Goal: Task Accomplishment & Management: Manage account settings

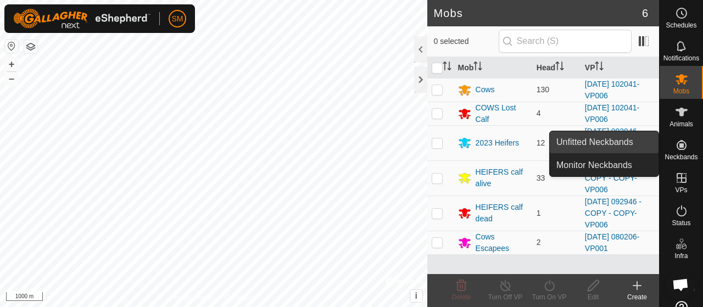
click at [652, 146] on link "Unfitted Neckbands" at bounding box center [604, 142] width 109 height 22
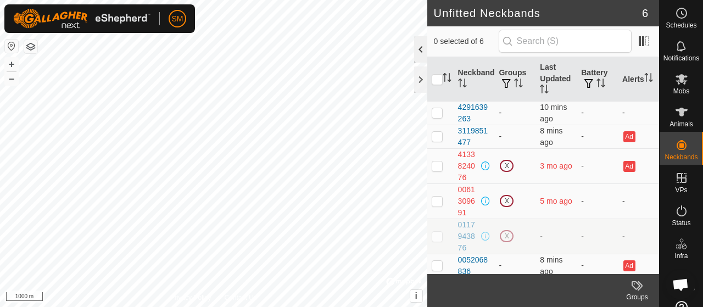
click at [422, 46] on div at bounding box center [420, 49] width 13 height 26
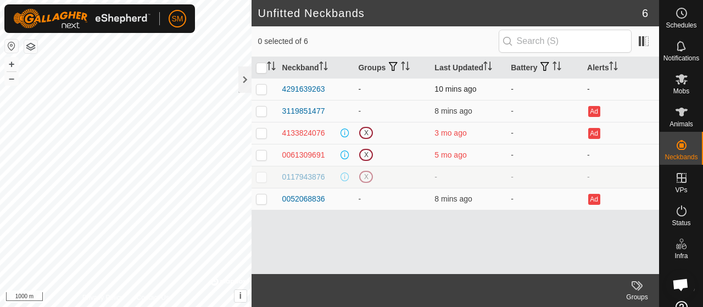
click at [265, 86] on p-checkbox at bounding box center [261, 89] width 11 height 9
checkbox input "true"
click at [292, 88] on div "4291639263" at bounding box center [303, 89] width 43 height 12
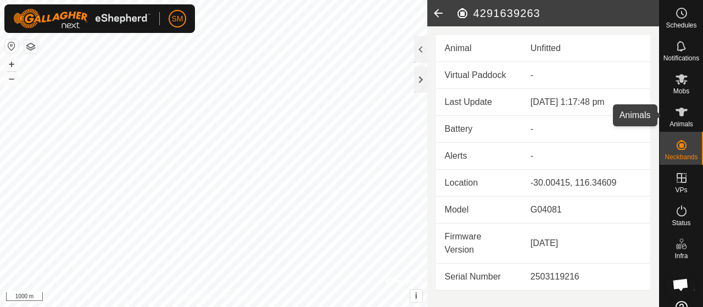
click at [678, 115] on icon at bounding box center [681, 112] width 12 height 9
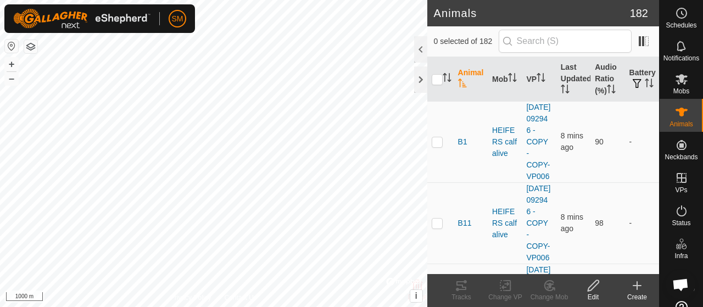
click at [639, 286] on icon at bounding box center [637, 286] width 8 height 0
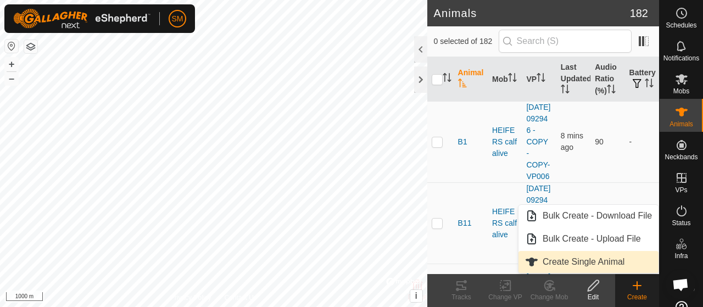
click at [637, 267] on link "Create Single Animal" at bounding box center [588, 262] width 140 height 22
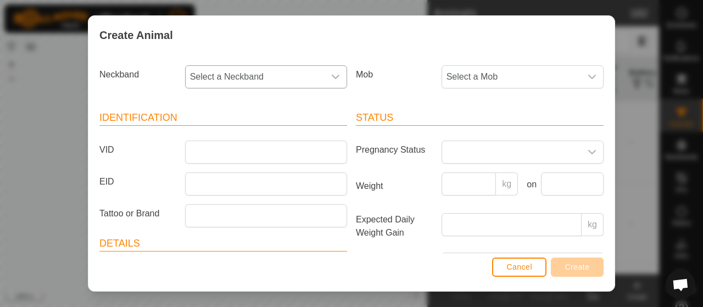
click at [264, 84] on span "Select a Neckband" at bounding box center [255, 77] width 139 height 22
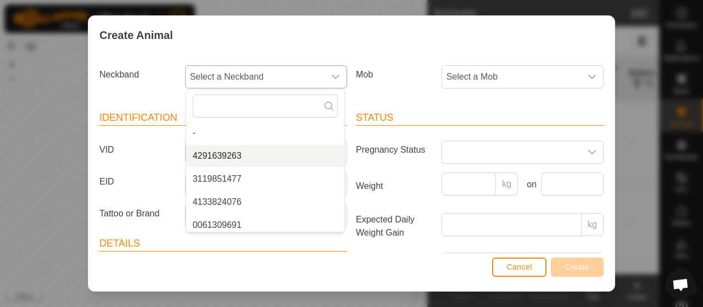
click at [241, 155] on li "4291639263" at bounding box center [265, 156] width 158 height 22
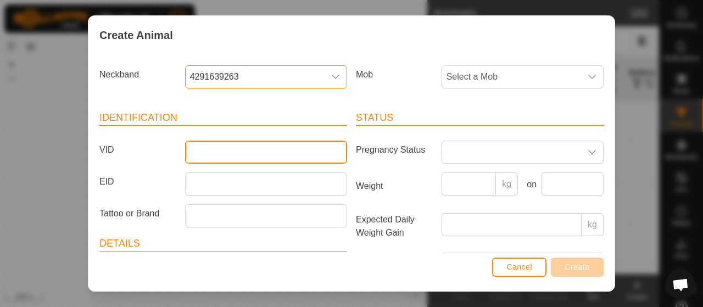
click at [253, 153] on input "VID" at bounding box center [266, 152] width 162 height 23
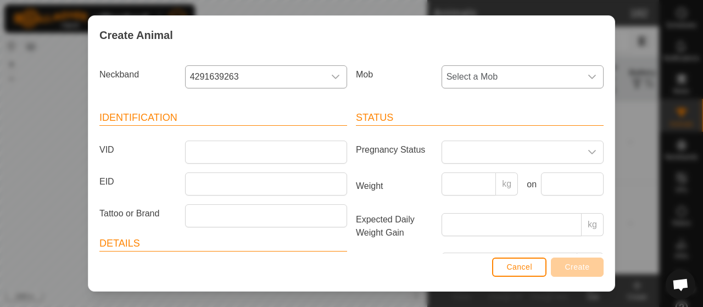
click at [475, 71] on span "Select a Mob" at bounding box center [511, 77] width 139 height 22
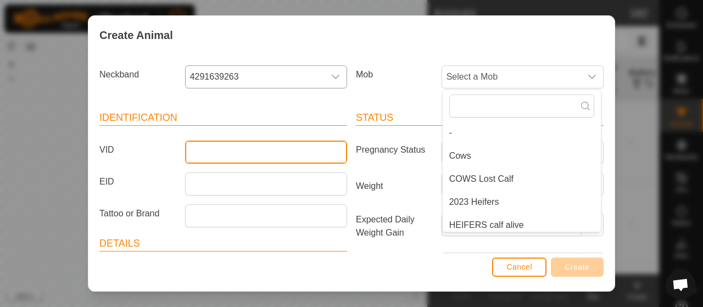
click at [274, 158] on input "VID" at bounding box center [266, 152] width 162 height 23
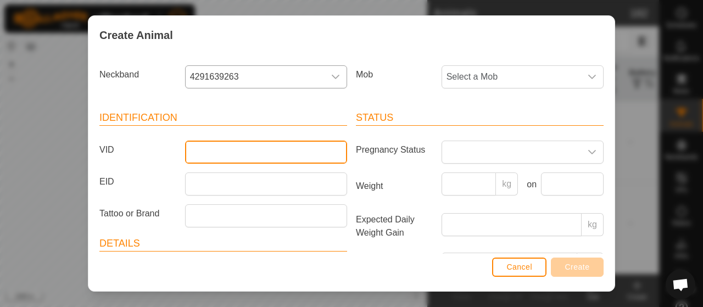
type input "o"
type input "O295LUMPY"
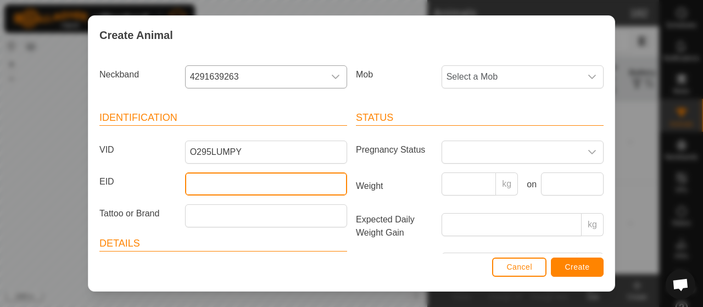
click at [255, 180] on input "EID" at bounding box center [266, 183] width 162 height 23
type input "982123727840860"
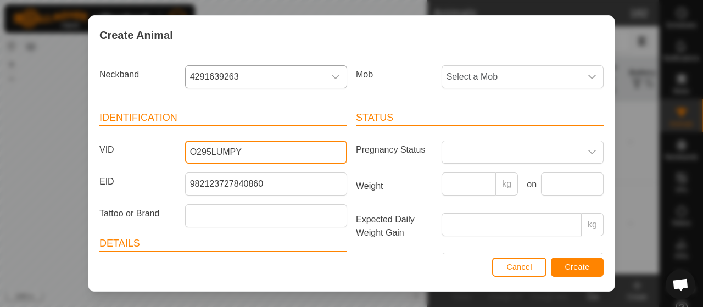
click at [208, 151] on input "O295LUMPY" at bounding box center [266, 152] width 162 height 23
click at [228, 151] on input "LUMPY" at bounding box center [266, 152] width 162 height 23
click at [219, 152] on input "LUMPYO295" at bounding box center [266, 152] width 162 height 23
type input "LUMPYO295"
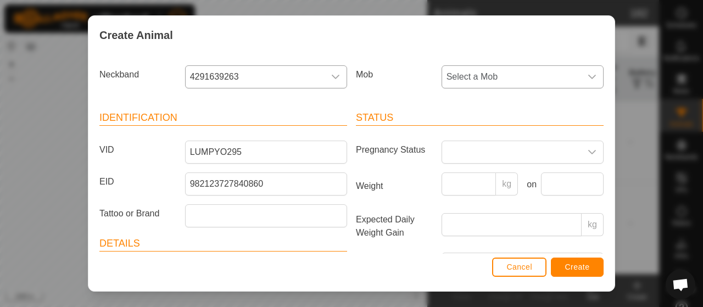
click at [509, 83] on span "Select a Mob" at bounding box center [511, 77] width 139 height 22
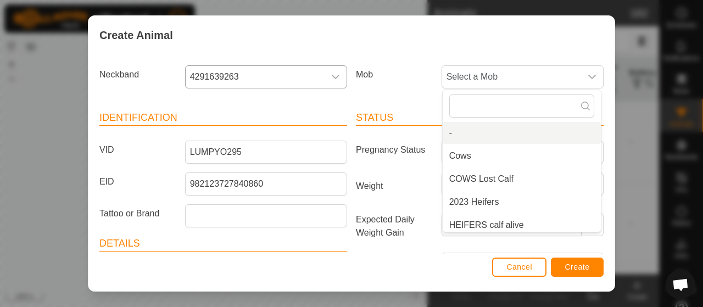
click at [378, 90] on div "Mob Select a Mob - Cows COWS Lost Calf 2023 Heifers HEIFERS calf alive HEIFERS …" at bounding box center [479, 81] width 256 height 41
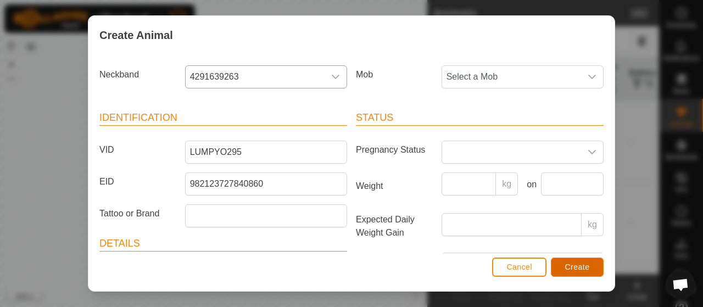
click at [564, 272] on button "Create" at bounding box center [577, 267] width 53 height 19
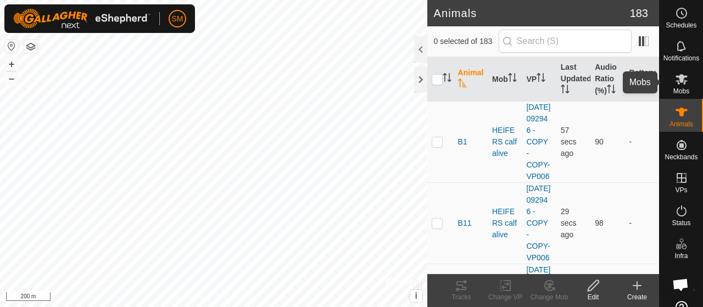
click at [686, 91] on div "Mobs" at bounding box center [681, 82] width 43 height 33
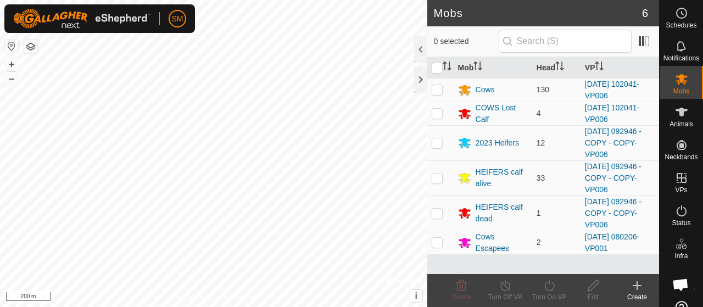
click at [636, 289] on icon at bounding box center [636, 285] width 13 height 13
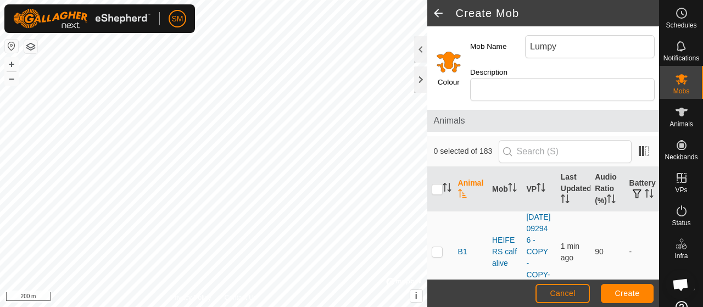
type input "Lumpy"
click at [456, 66] on input "Select a color" at bounding box center [448, 61] width 26 height 26
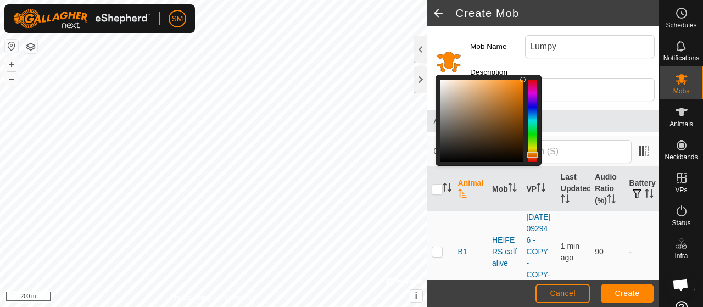
click at [518, 160] on div at bounding box center [481, 121] width 82 height 82
click at [610, 111] on div "Animals" at bounding box center [543, 121] width 232 height 22
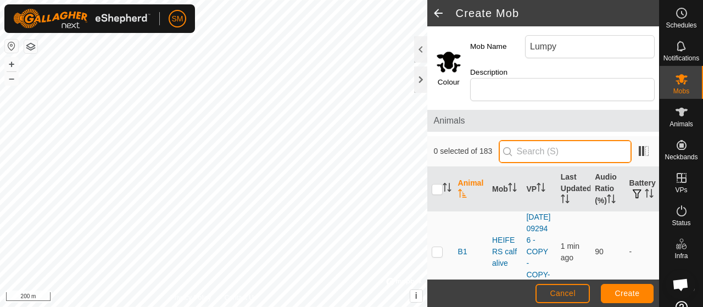
click at [556, 145] on input "text" at bounding box center [565, 151] width 133 height 23
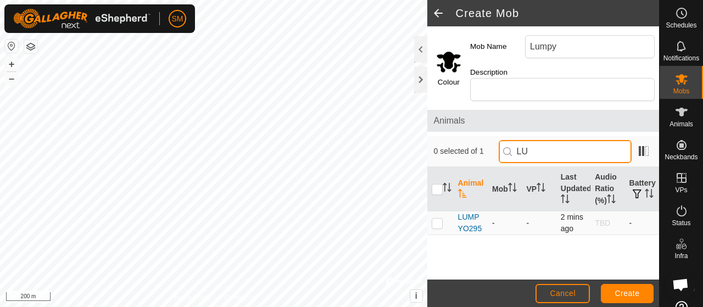
type input "LU"
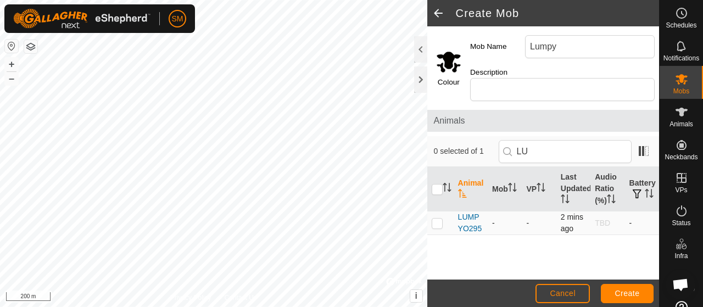
click at [441, 224] on p-checkbox at bounding box center [437, 223] width 11 height 9
checkbox input "true"
click at [633, 289] on span "Create" at bounding box center [627, 293] width 25 height 9
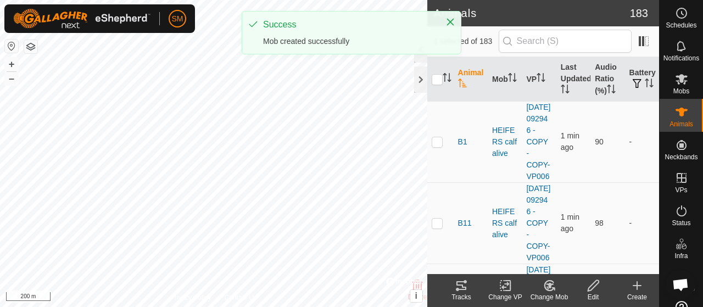
click at [454, 19] on icon "Close" at bounding box center [450, 22] width 9 height 9
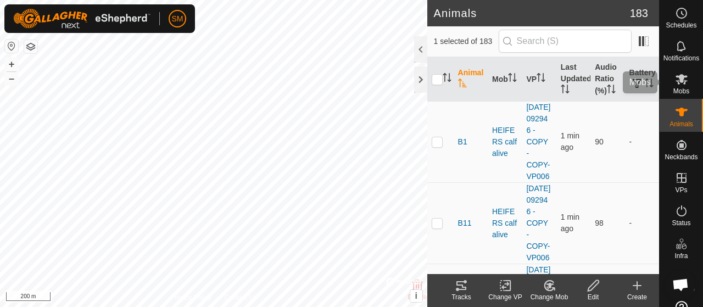
click at [682, 82] on icon at bounding box center [681, 78] width 13 height 13
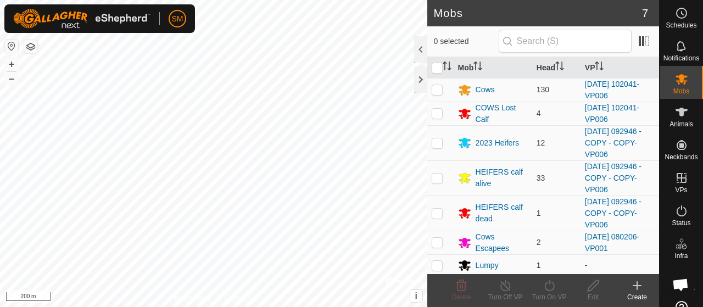
click at [444, 262] on td at bounding box center [440, 265] width 26 height 22
checkbox input "true"
click at [594, 289] on icon at bounding box center [594, 285] width 14 height 13
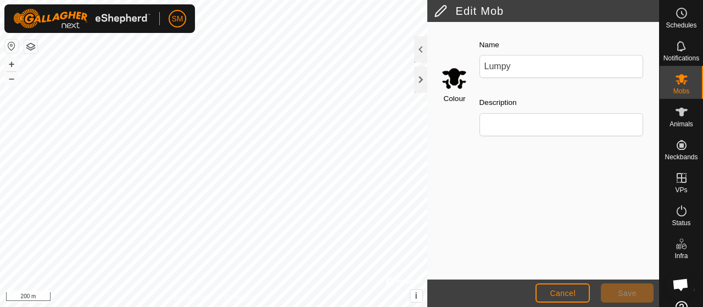
click at [451, 75] on input "Select a color" at bounding box center [454, 78] width 26 height 26
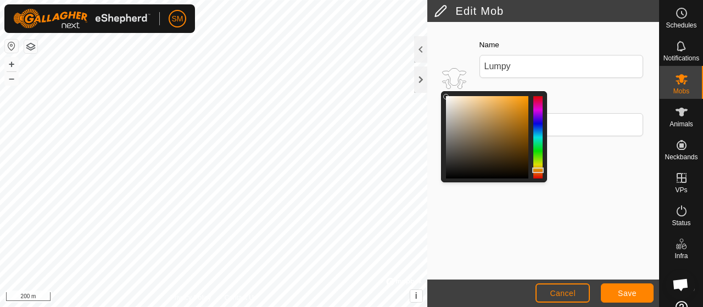
drag, startPoint x: 529, startPoint y: 174, endPoint x: 446, endPoint y: 93, distance: 115.7
drag, startPoint x: 446, startPoint y: 93, endPoint x: 634, endPoint y: 253, distance: 247.0
click at [655, 203] on div "Colour Name Lumpy Description" at bounding box center [543, 151] width 232 height 258
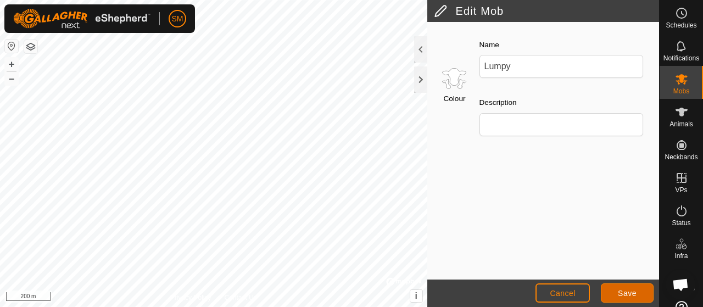
click at [629, 293] on span "Save" at bounding box center [627, 293] width 19 height 9
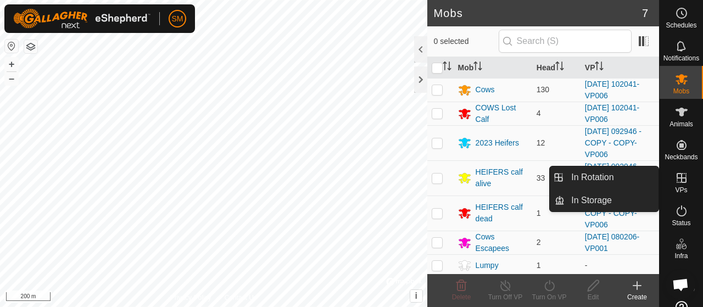
click at [677, 181] on icon at bounding box center [682, 178] width 10 height 10
click at [685, 174] on es-virtualpaddocks-svg-icon at bounding box center [682, 178] width 20 height 18
click at [641, 186] on link "In Rotation" at bounding box center [612, 177] width 94 height 22
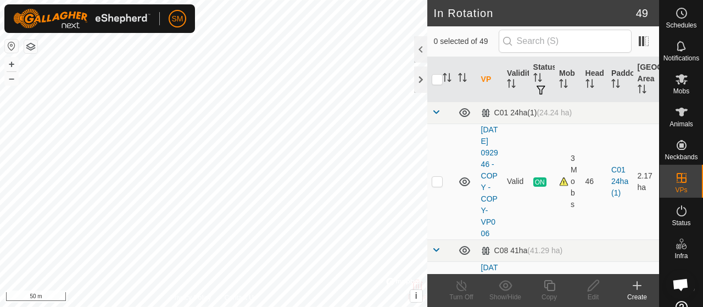
click at [638, 292] on div "Create" at bounding box center [637, 297] width 44 height 10
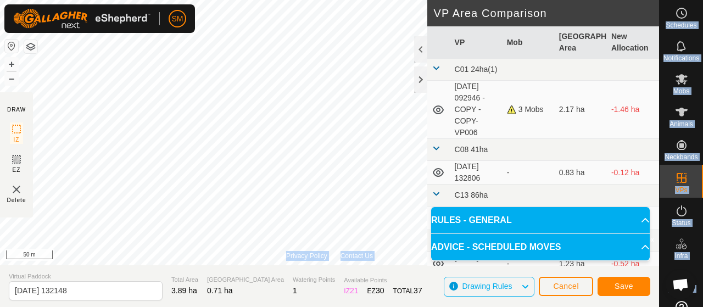
click at [183, 55] on div "SM Schedules Notifications Mobs Animals Neckbands VPs Status Infra Heatmap Help…" at bounding box center [351, 153] width 703 height 307
click at [632, 287] on span "Save" at bounding box center [624, 286] width 19 height 9
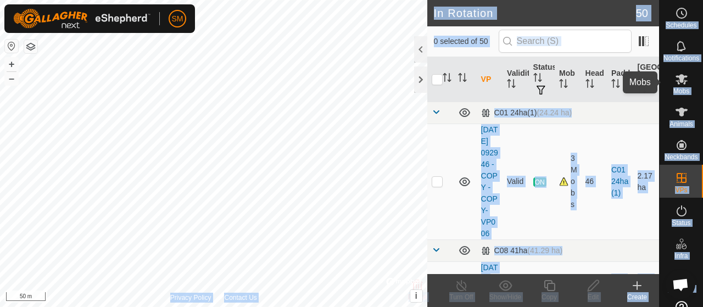
click at [685, 79] on es-mob-svg-icon at bounding box center [682, 79] width 20 height 18
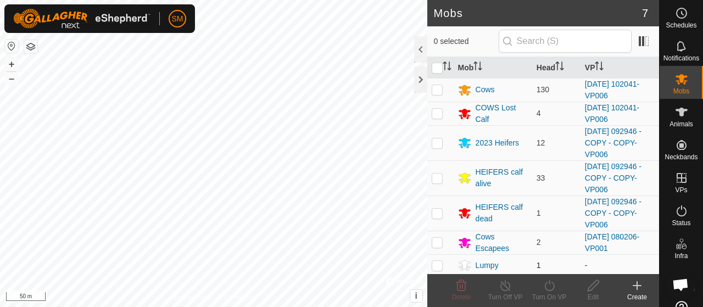
click at [445, 262] on td at bounding box center [440, 265] width 26 height 22
checkbox input "true"
click at [546, 287] on icon at bounding box center [550, 285] width 14 height 13
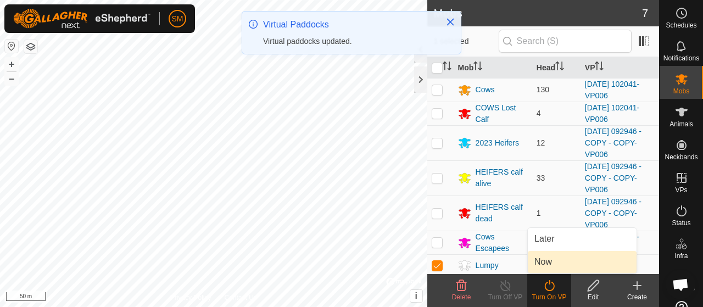
click at [551, 265] on span "Now" at bounding box center [543, 261] width 18 height 13
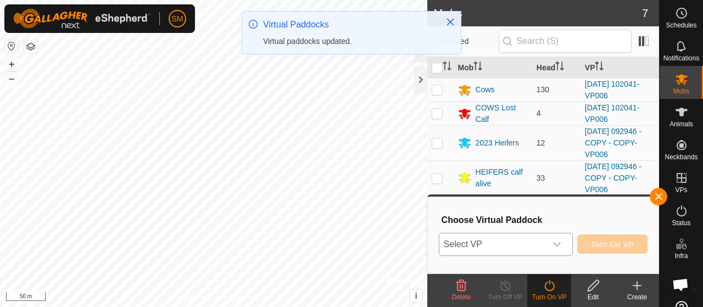
click at [558, 244] on icon "dropdown trigger" at bounding box center [556, 244] width 9 height 9
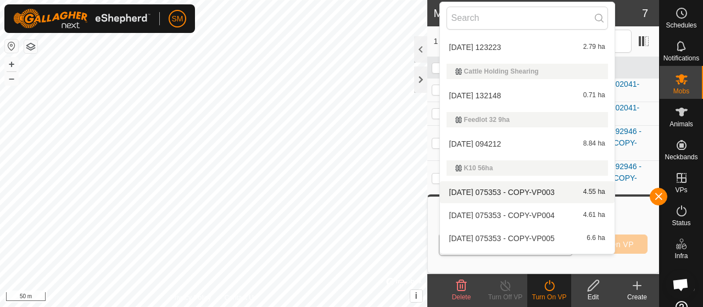
scroll to position [239, 0]
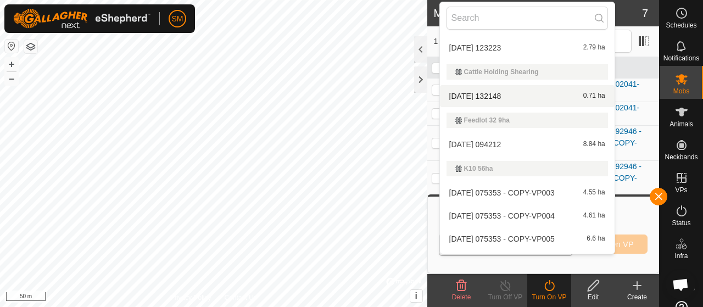
click at [535, 92] on div "2025-08-29 132148 0.71 ha" at bounding box center [526, 96] width 161 height 13
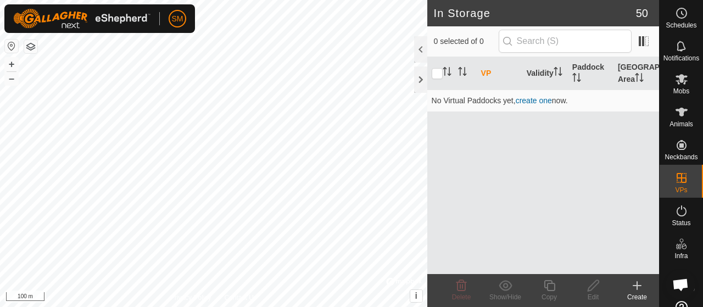
click at [36, 46] on button "button" at bounding box center [30, 46] width 13 height 13
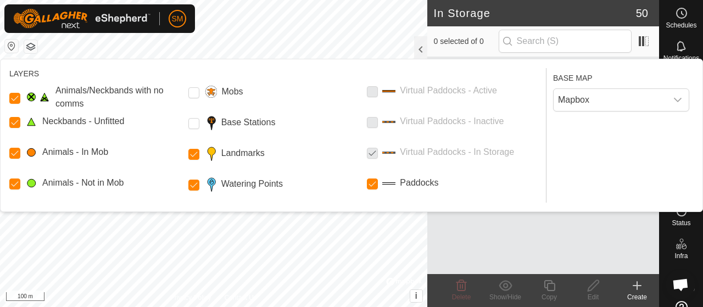
click at [36, 46] on button "button" at bounding box center [30, 46] width 13 height 13
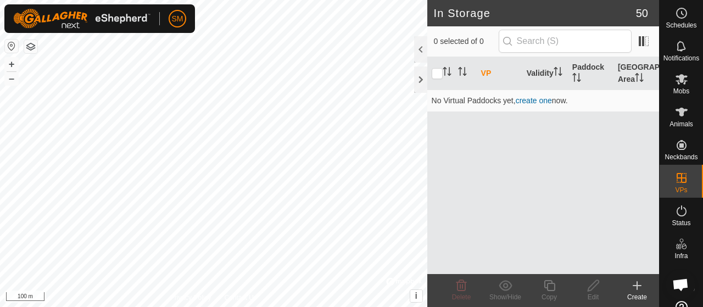
click at [33, 52] on button "button" at bounding box center [30, 46] width 13 height 13
click at [33, 44] on button "button" at bounding box center [30, 46] width 13 height 13
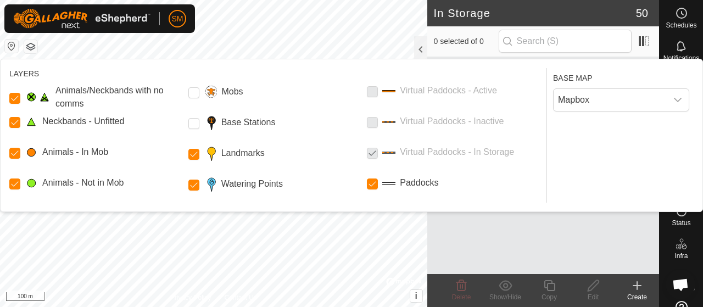
click at [376, 120] on p-checkbox at bounding box center [372, 121] width 11 height 13
click at [375, 93] on p-checkbox at bounding box center [372, 90] width 11 height 13
click at [30, 44] on button "button" at bounding box center [30, 46] width 13 height 13
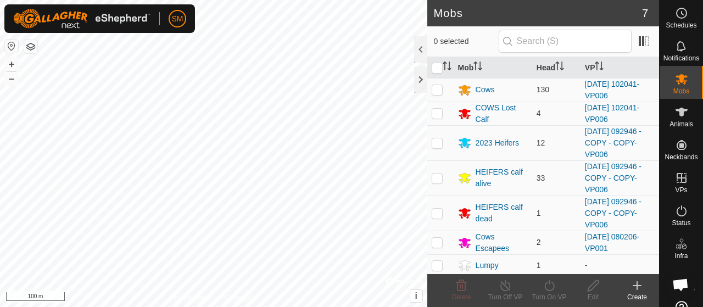
click at [441, 241] on p-checkbox at bounding box center [437, 242] width 11 height 9
checkbox input "true"
click at [422, 46] on div at bounding box center [420, 49] width 13 height 26
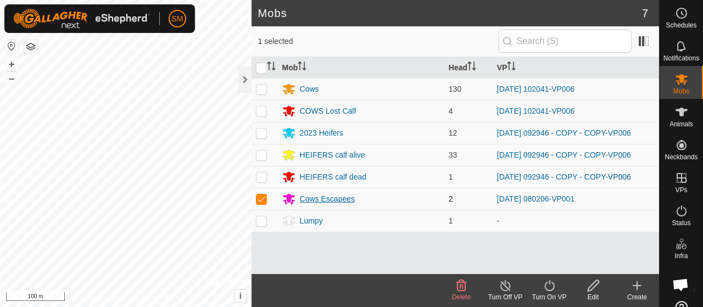
click at [316, 194] on div "Cows Escapees" at bounding box center [327, 199] width 55 height 12
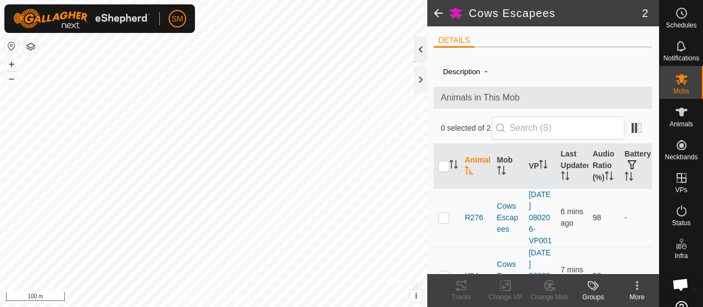
click at [421, 46] on div at bounding box center [420, 49] width 13 height 26
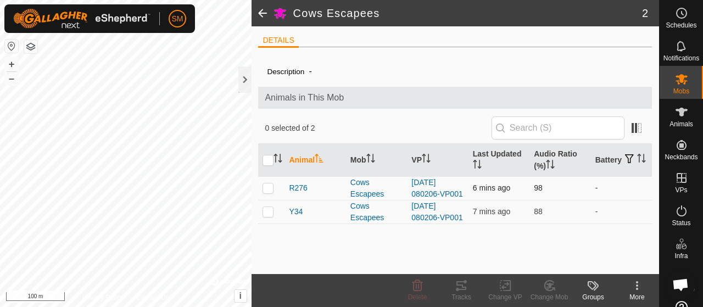
click at [269, 182] on td at bounding box center [271, 188] width 26 height 24
click at [556, 284] on change-mob-svg-icon at bounding box center [549, 285] width 44 height 13
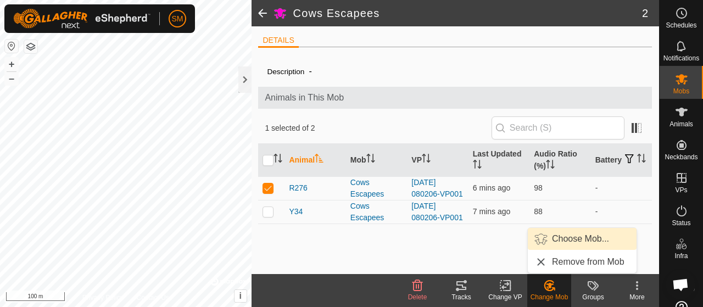
click at [571, 241] on span "Choose Mob..." at bounding box center [580, 238] width 57 height 13
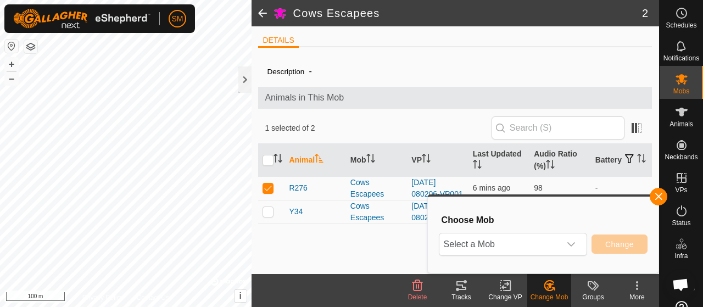
click at [571, 241] on icon "dropdown trigger" at bounding box center [571, 244] width 9 height 9
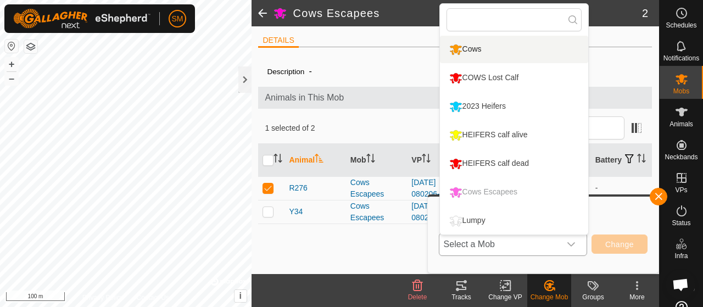
click at [535, 53] on li "Cows" at bounding box center [514, 49] width 148 height 27
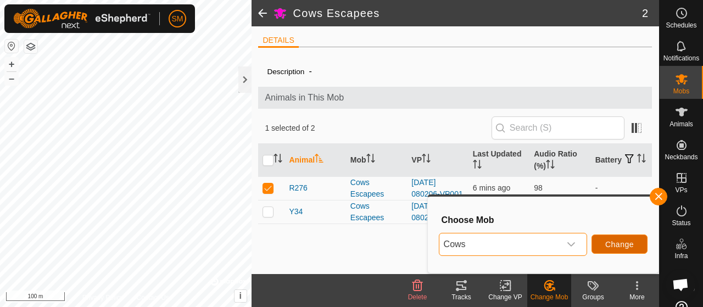
click at [613, 240] on span "Change" at bounding box center [619, 244] width 29 height 9
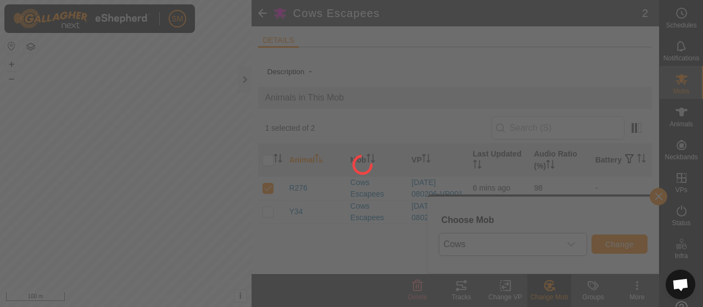
checkbox input "false"
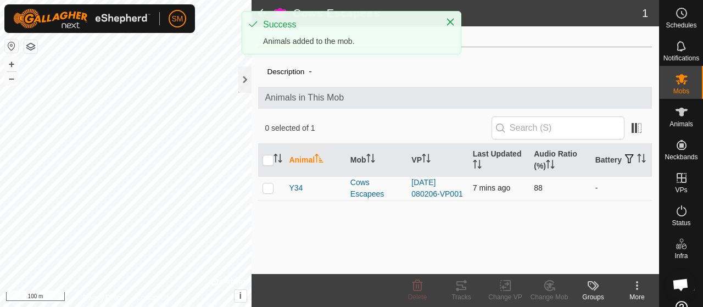
click at [271, 190] on p-checkbox at bounding box center [268, 187] width 11 height 9
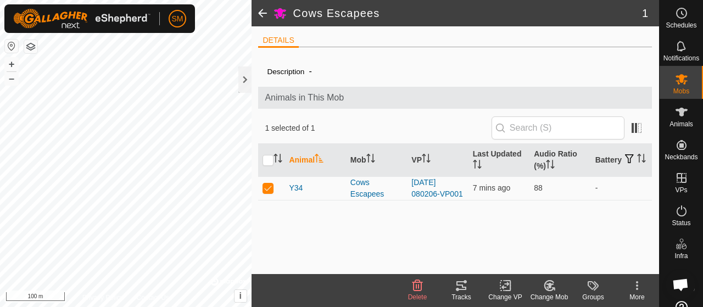
drag, startPoint x: 552, startPoint y: 290, endPoint x: 560, endPoint y: 291, distance: 7.7
click at [560, 291] on change-mob-svg-icon at bounding box center [549, 285] width 44 height 13
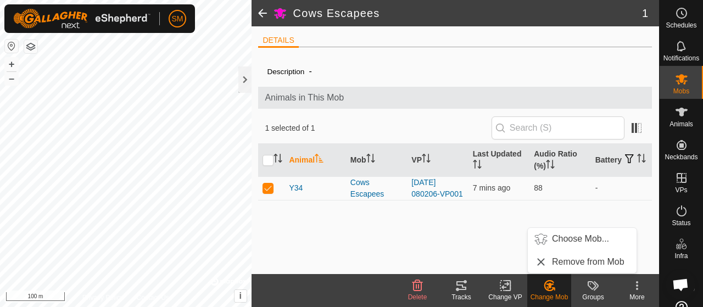
click at [560, 291] on change-mob-svg-icon at bounding box center [549, 285] width 44 height 13
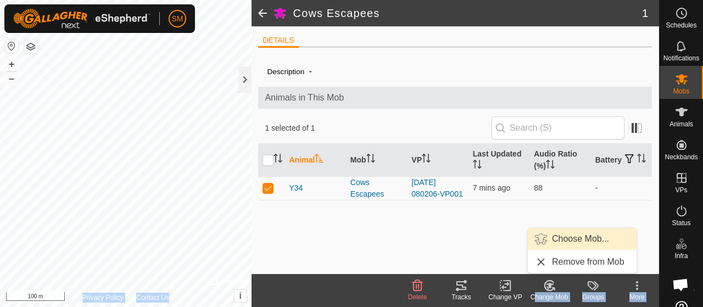
drag, startPoint x: 560, startPoint y: 291, endPoint x: 578, endPoint y: 239, distance: 54.5
click at [578, 239] on body "SM Schedules Notifications Mobs Animals Neckbands VPs Status Infra Heatmap Help…" at bounding box center [351, 153] width 703 height 307
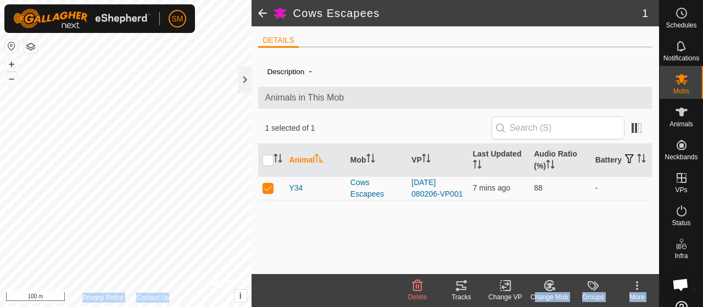
click at [548, 286] on icon at bounding box center [550, 285] width 14 height 13
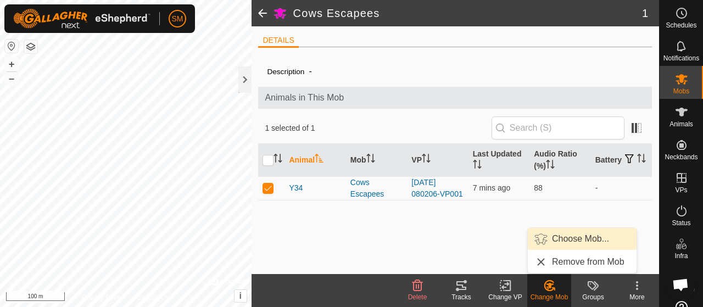
click at [569, 240] on span "Choose Mob..." at bounding box center [580, 238] width 57 height 13
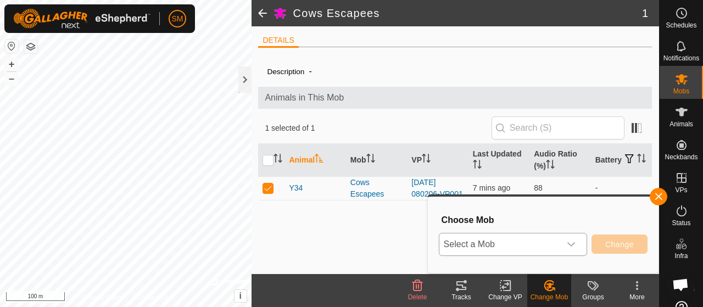
click at [569, 238] on div "dropdown trigger" at bounding box center [571, 244] width 22 height 22
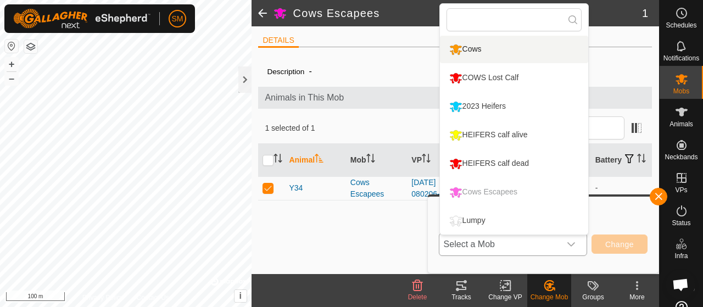
click at [520, 53] on li "Cows" at bounding box center [514, 49] width 148 height 27
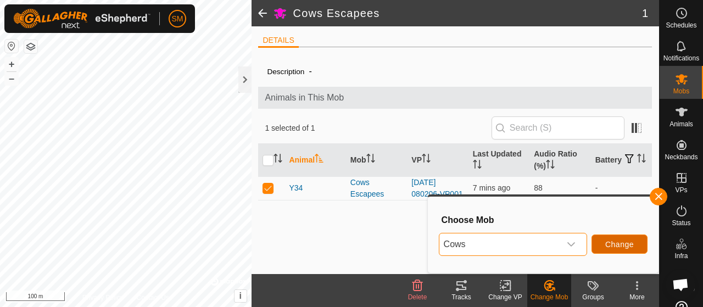
click at [612, 242] on span "Change" at bounding box center [619, 244] width 29 height 9
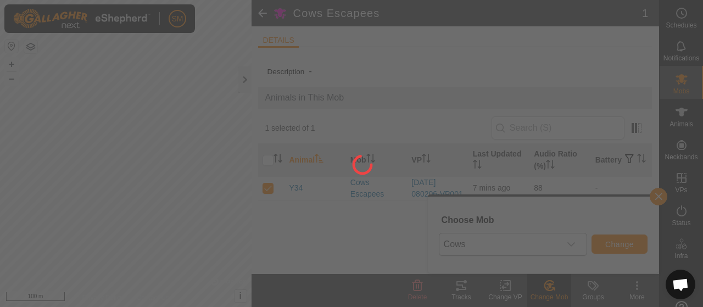
checkbox input "false"
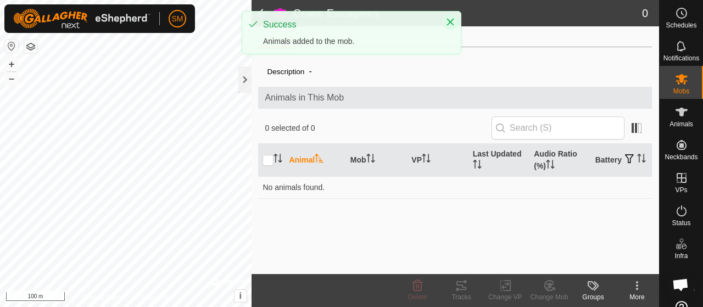
click at [457, 25] on button "Close" at bounding box center [450, 21] width 15 height 15
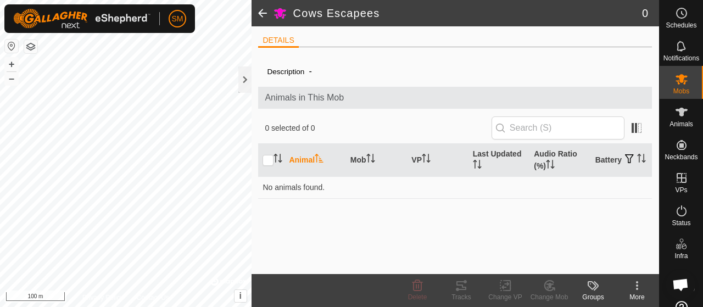
click at [258, 16] on span at bounding box center [263, 13] width 22 height 26
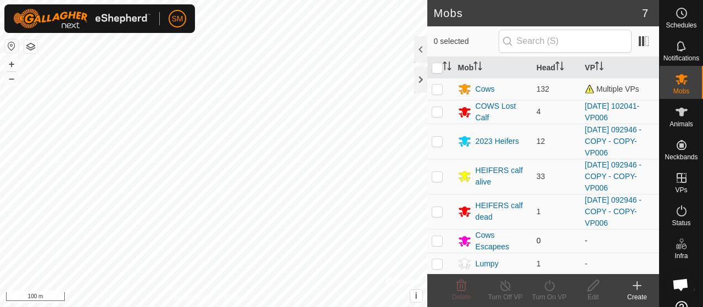
click at [436, 237] on p-checkbox at bounding box center [437, 240] width 11 height 9
click at [466, 296] on span "Delete" at bounding box center [461, 297] width 19 height 8
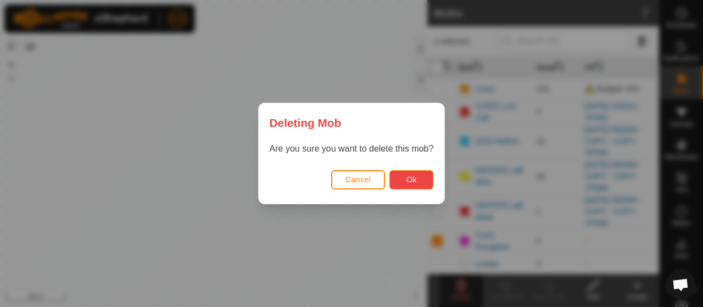
click at [412, 180] on span "Ok" at bounding box center [411, 179] width 10 height 9
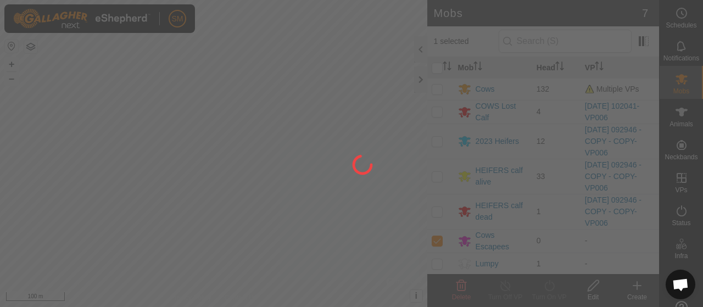
checkbox input "false"
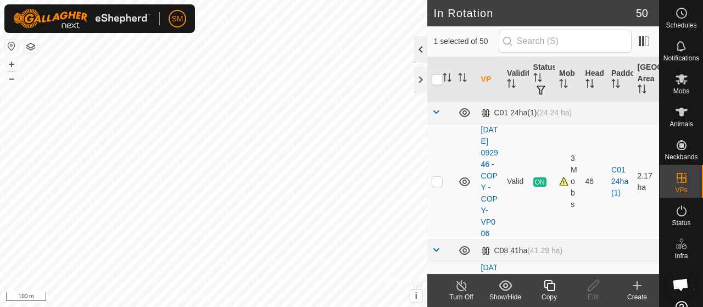
click at [421, 48] on div at bounding box center [420, 49] width 13 height 26
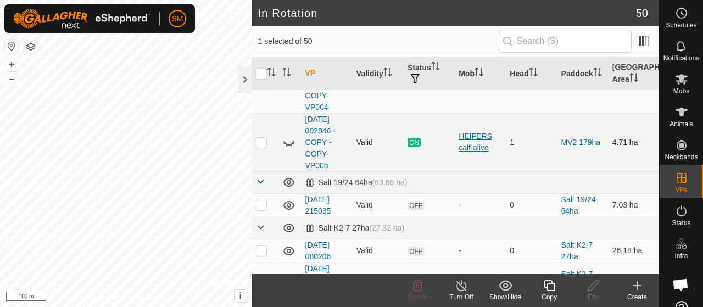
scroll to position [1662, 0]
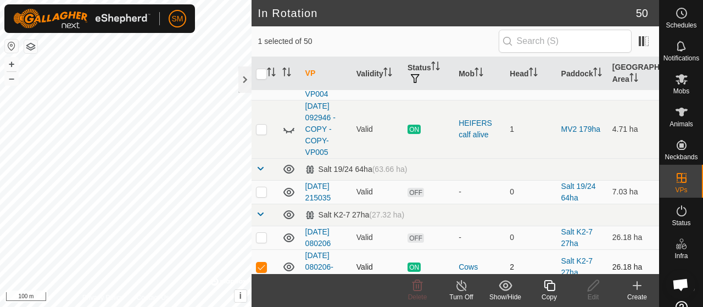
click at [262, 263] on p-checkbox at bounding box center [261, 267] width 11 height 9
checkbox input "false"
click at [680, 72] on icon at bounding box center [681, 78] width 13 height 13
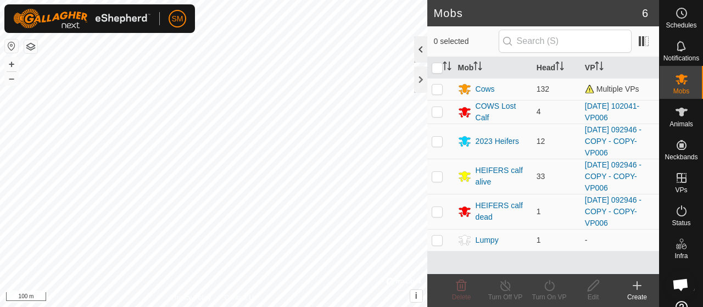
click at [425, 50] on div at bounding box center [420, 49] width 13 height 26
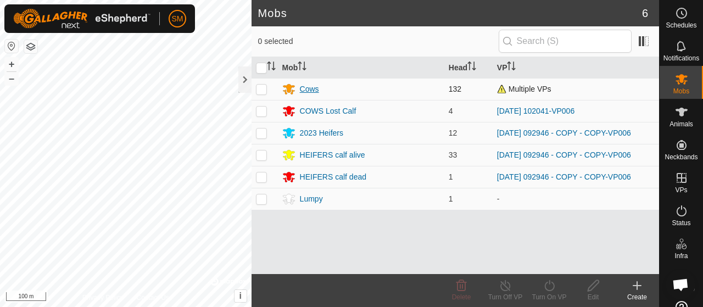
click at [311, 86] on div "Cows" at bounding box center [309, 89] width 19 height 12
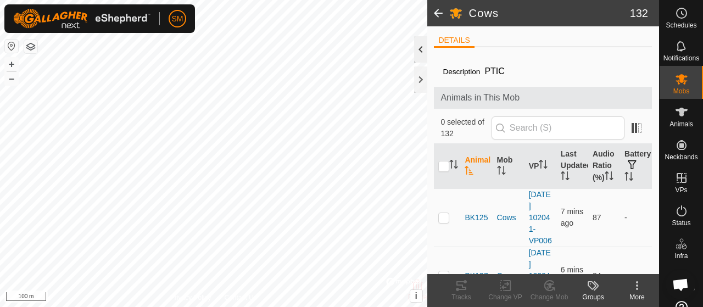
click at [420, 47] on div at bounding box center [420, 49] width 13 height 26
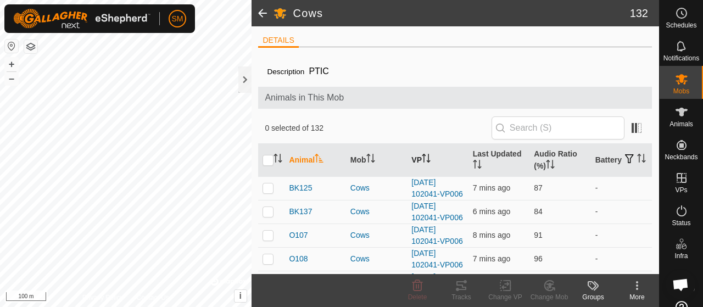
click at [426, 155] on icon "Activate to sort" at bounding box center [426, 158] width 9 height 9
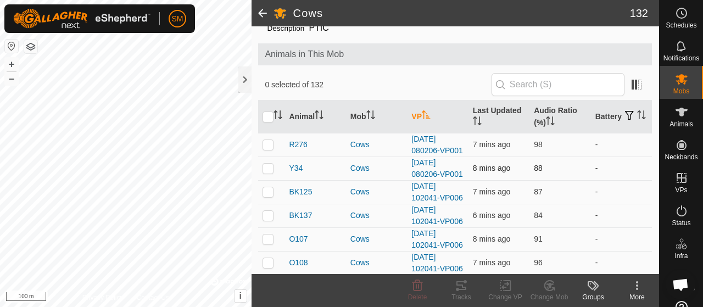
scroll to position [76, 0]
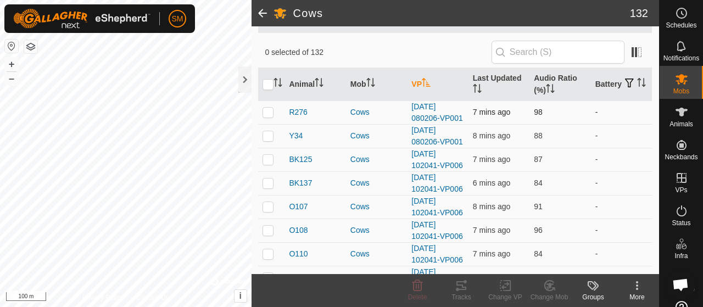
click at [271, 116] on p-checkbox at bounding box center [268, 112] width 11 height 9
checkbox input "true"
click at [272, 140] on p-checkbox at bounding box center [268, 135] width 11 height 9
checkbox input "true"
click at [510, 288] on icon at bounding box center [507, 286] width 5 height 10
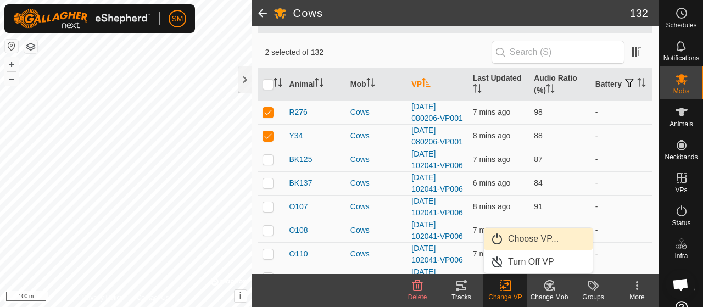
click at [532, 240] on span "Choose VP..." at bounding box center [533, 238] width 51 height 13
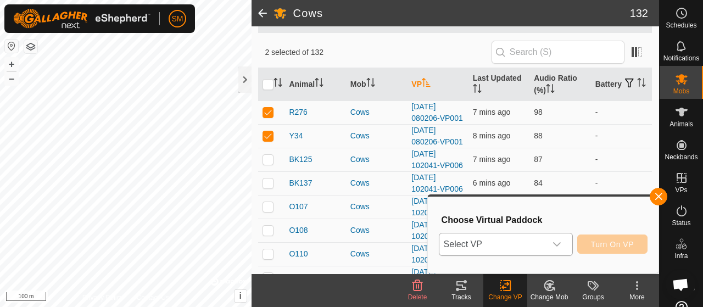
click at [532, 248] on span "Select VP" at bounding box center [492, 244] width 107 height 22
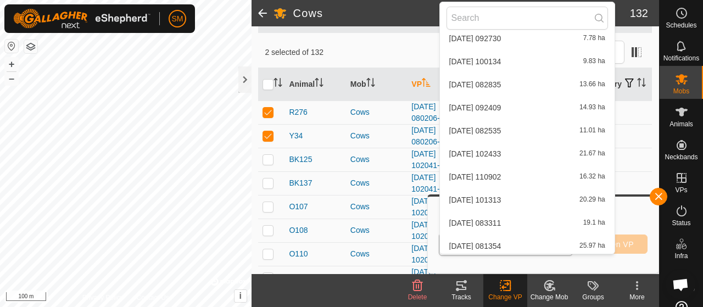
scroll to position [791, 0]
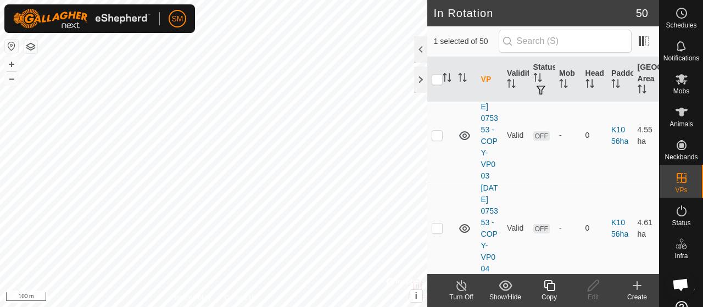
scroll to position [673, 0]
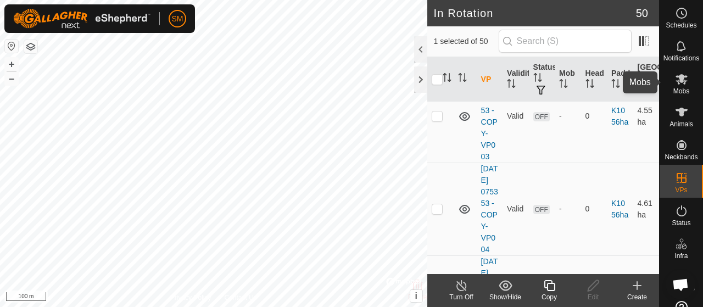
click at [682, 93] on span "Mobs" at bounding box center [681, 91] width 16 height 7
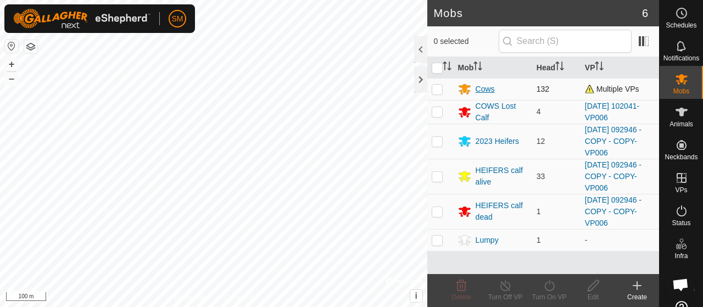
click at [482, 84] on div "Cows" at bounding box center [485, 89] width 19 height 12
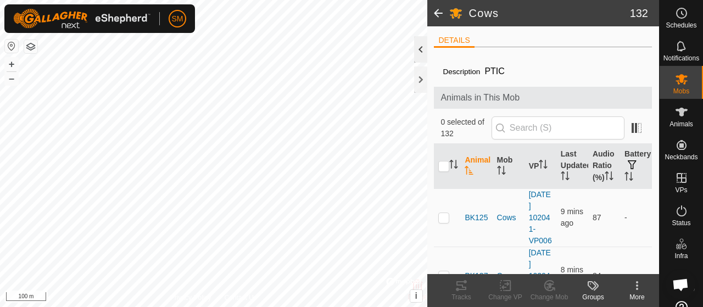
click at [425, 48] on div at bounding box center [420, 49] width 13 height 26
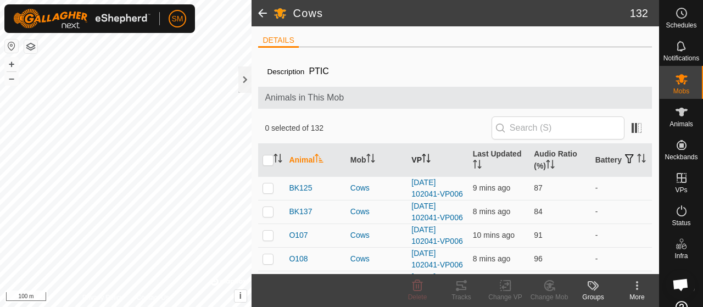
click at [422, 149] on th "VP" at bounding box center [437, 160] width 61 height 33
click at [272, 192] on p-checkbox at bounding box center [268, 187] width 11 height 9
checkbox input "true"
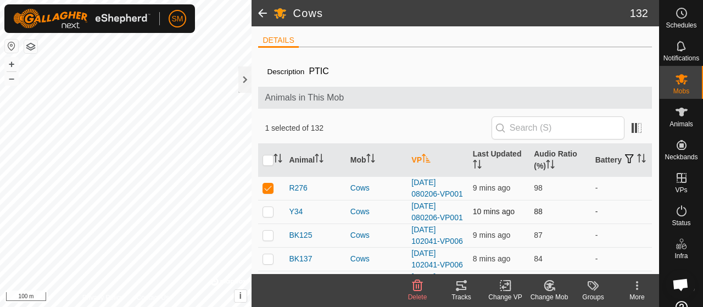
click at [267, 216] on p-checkbox at bounding box center [268, 211] width 11 height 9
checkbox input "true"
click at [502, 290] on icon at bounding box center [506, 285] width 14 height 13
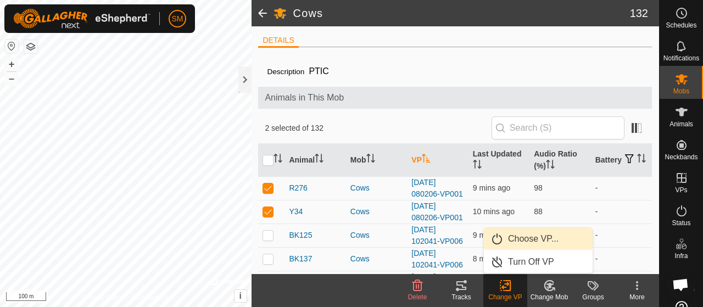
click at [527, 240] on span "Choose VP..." at bounding box center [533, 238] width 51 height 13
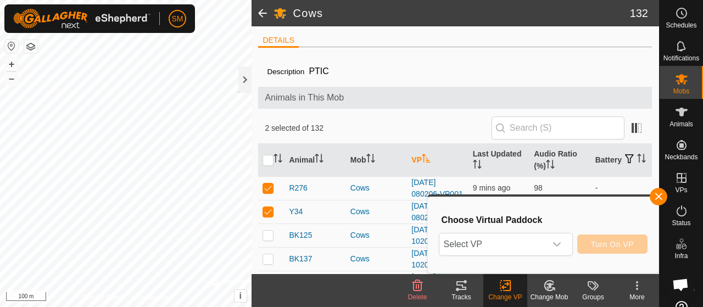
click at [527, 240] on span "Select VP" at bounding box center [492, 244] width 107 height 22
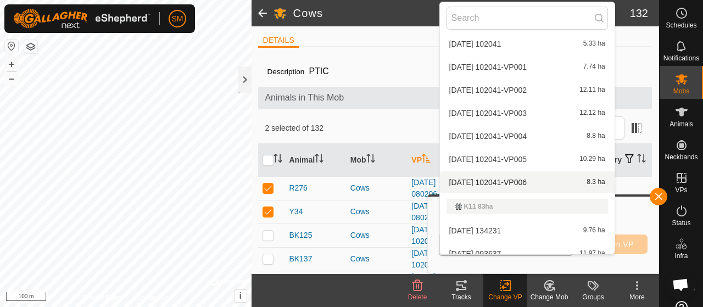
scroll to position [495, 0]
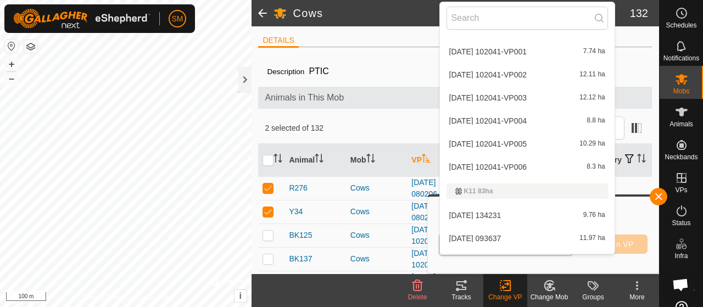
click at [540, 166] on li "[DATE] 102041-VP006 8.3 ha" at bounding box center [527, 167] width 175 height 22
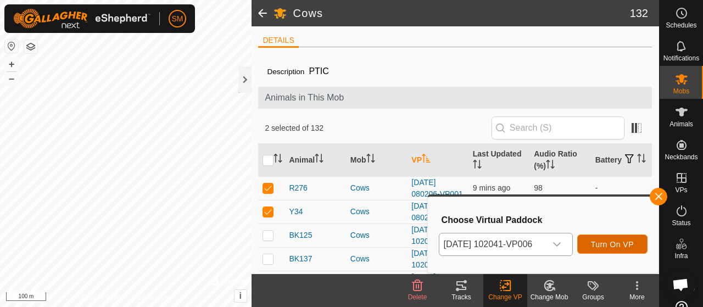
click at [604, 243] on span "Turn On VP" at bounding box center [612, 244] width 43 height 9
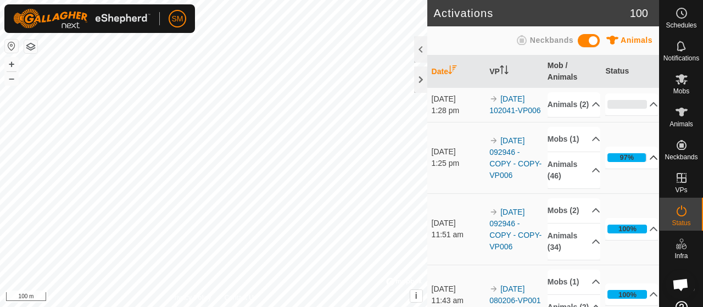
click at [649, 162] on icon at bounding box center [653, 157] width 9 height 9
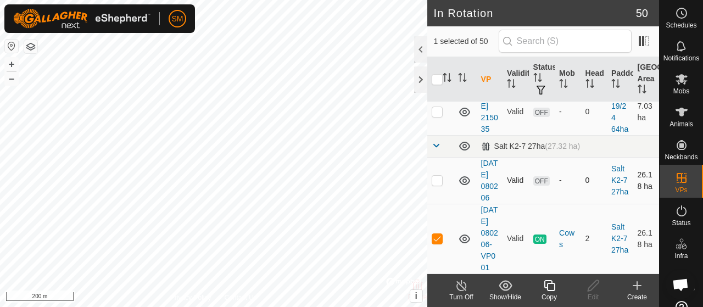
scroll to position [4430, 0]
